Goal: Information Seeking & Learning: Learn about a topic

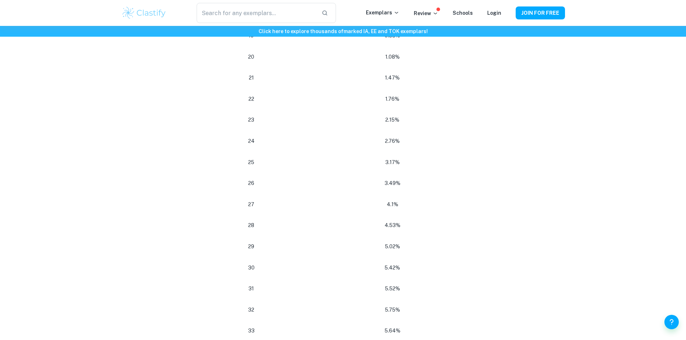
scroll to position [757, 0]
drag, startPoint x: 396, startPoint y: 146, endPoint x: 401, endPoint y: 146, distance: 4.7
click at [401, 153] on p "2.76%" at bounding box center [393, 158] width 172 height 10
click at [410, 153] on p "2.76%" at bounding box center [393, 158] width 172 height 10
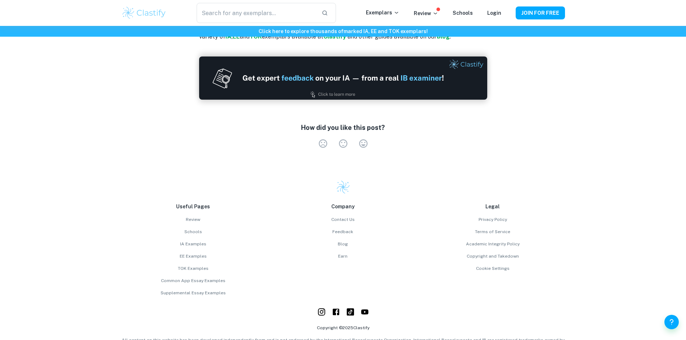
scroll to position [1587, 0]
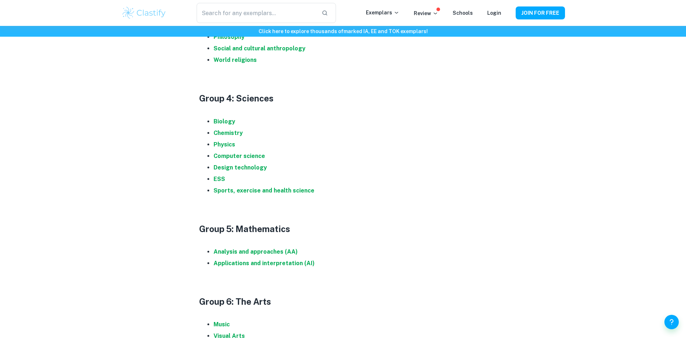
scroll to position [685, 0]
click at [226, 143] on strong "Physics" at bounding box center [225, 143] width 22 height 7
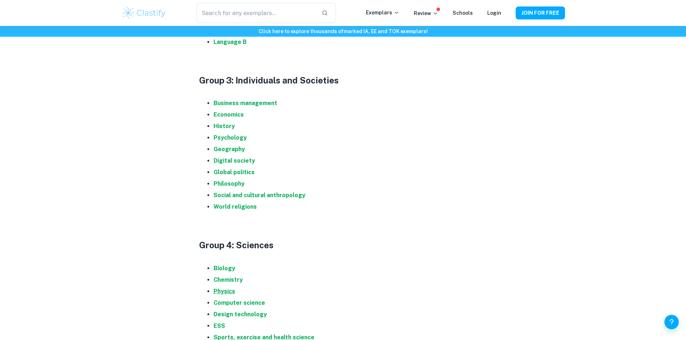
scroll to position [612, 0]
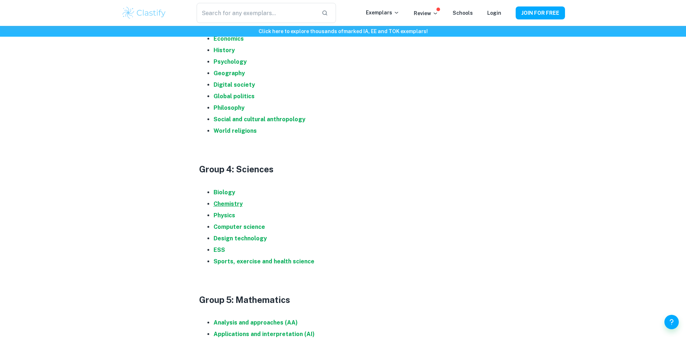
click at [228, 206] on strong "Chemistry" at bounding box center [228, 204] width 29 height 7
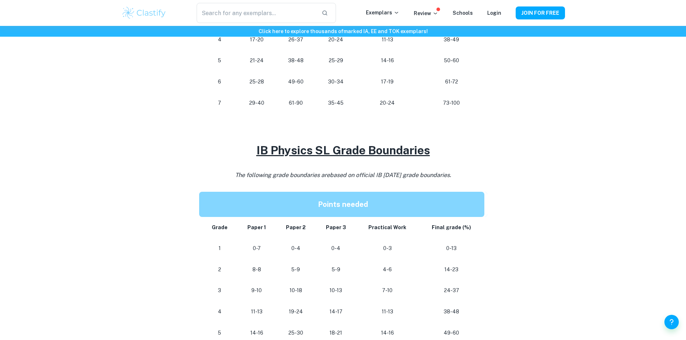
scroll to position [576, 0]
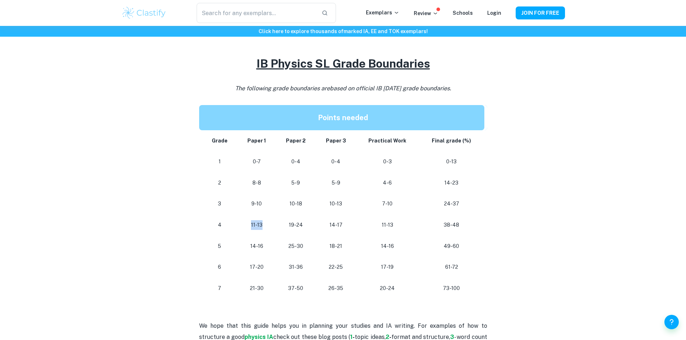
drag, startPoint x: 246, startPoint y: 223, endPoint x: 264, endPoint y: 228, distance: 18.2
click at [264, 228] on p "11-13" at bounding box center [256, 225] width 27 height 10
click at [267, 224] on p "11-13" at bounding box center [256, 225] width 27 height 10
click at [268, 224] on p "11-13" at bounding box center [256, 225] width 27 height 10
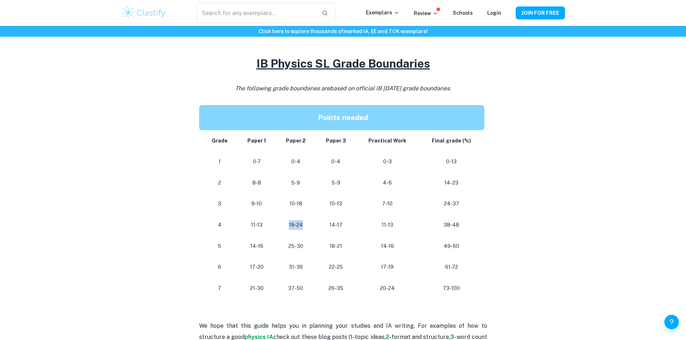
drag, startPoint x: 295, startPoint y: 227, endPoint x: 304, endPoint y: 228, distance: 9.4
click at [304, 228] on p "19-24" at bounding box center [296, 225] width 28 height 10
click at [307, 227] on p "19-24" at bounding box center [296, 225] width 28 height 10
drag, startPoint x: 338, startPoint y: 225, endPoint x: 343, endPoint y: 227, distance: 5.7
click at [343, 227] on p "14-17" at bounding box center [336, 225] width 29 height 10
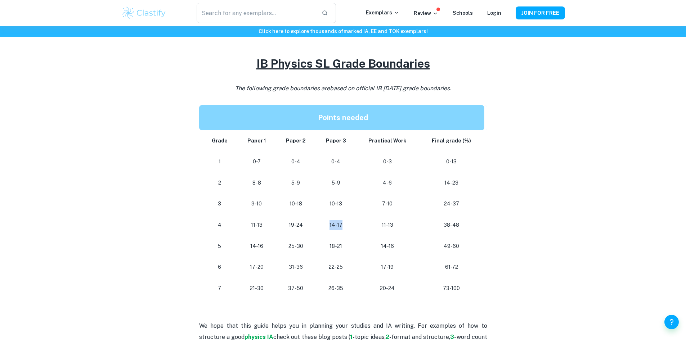
click at [351, 231] on td "14-17" at bounding box center [336, 225] width 40 height 21
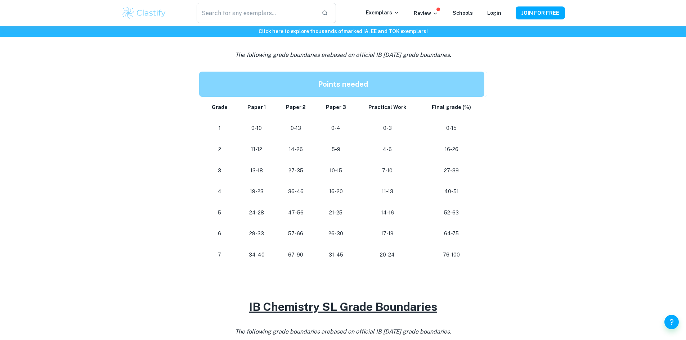
scroll to position [360, 0]
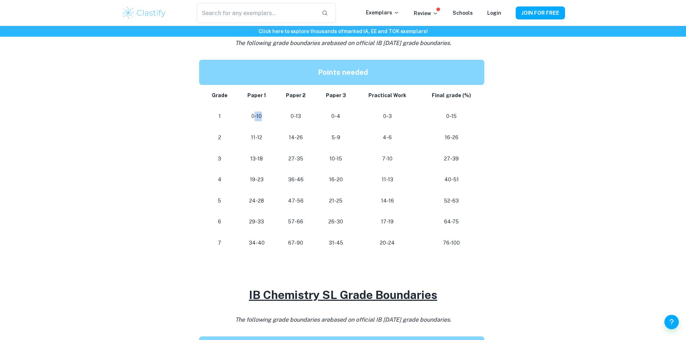
drag, startPoint x: 254, startPoint y: 118, endPoint x: 285, endPoint y: 120, distance: 31.0
click at [285, 120] on tr "1 0-10 0-13 0-4 0-3 0-15" at bounding box center [343, 116] width 288 height 21
click at [304, 118] on p "0-13" at bounding box center [296, 117] width 28 height 10
click at [254, 181] on p "19-23" at bounding box center [256, 180] width 27 height 10
click at [260, 185] on td "19-23" at bounding box center [256, 179] width 39 height 21
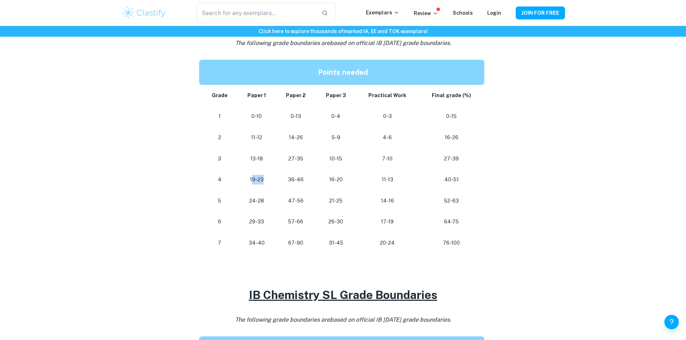
click at [269, 180] on p "19-23" at bounding box center [256, 180] width 27 height 10
click at [278, 184] on td "36-46" at bounding box center [296, 179] width 40 height 21
drag, startPoint x: 289, startPoint y: 181, endPoint x: 303, endPoint y: 184, distance: 14.3
click at [303, 184] on p "36-46" at bounding box center [296, 180] width 28 height 10
click at [310, 185] on td "36-46" at bounding box center [296, 179] width 40 height 21
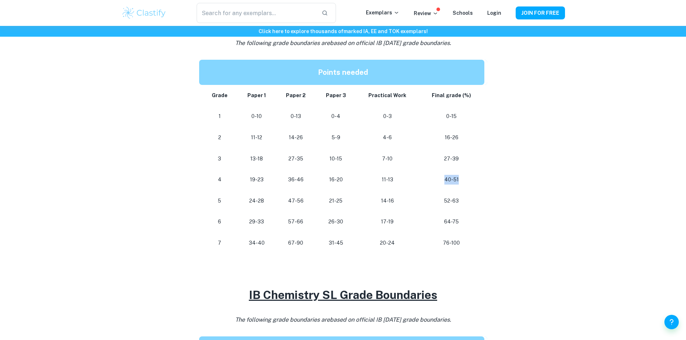
drag, startPoint x: 448, startPoint y: 182, endPoint x: 473, endPoint y: 184, distance: 24.5
click at [472, 184] on p "40-51" at bounding box center [452, 180] width 54 height 10
click at [473, 184] on p "40-51" at bounding box center [452, 180] width 54 height 10
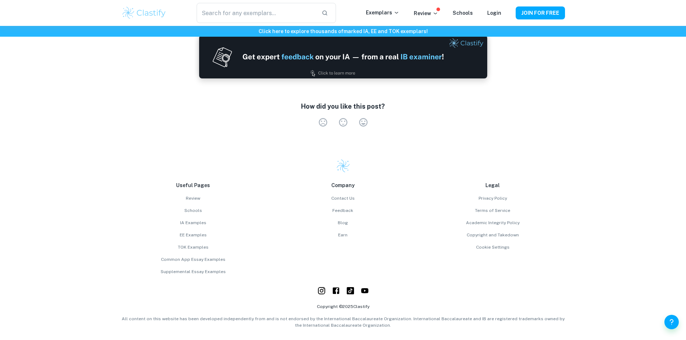
scroll to position [950, 0]
